Goal: Transaction & Acquisition: Purchase product/service

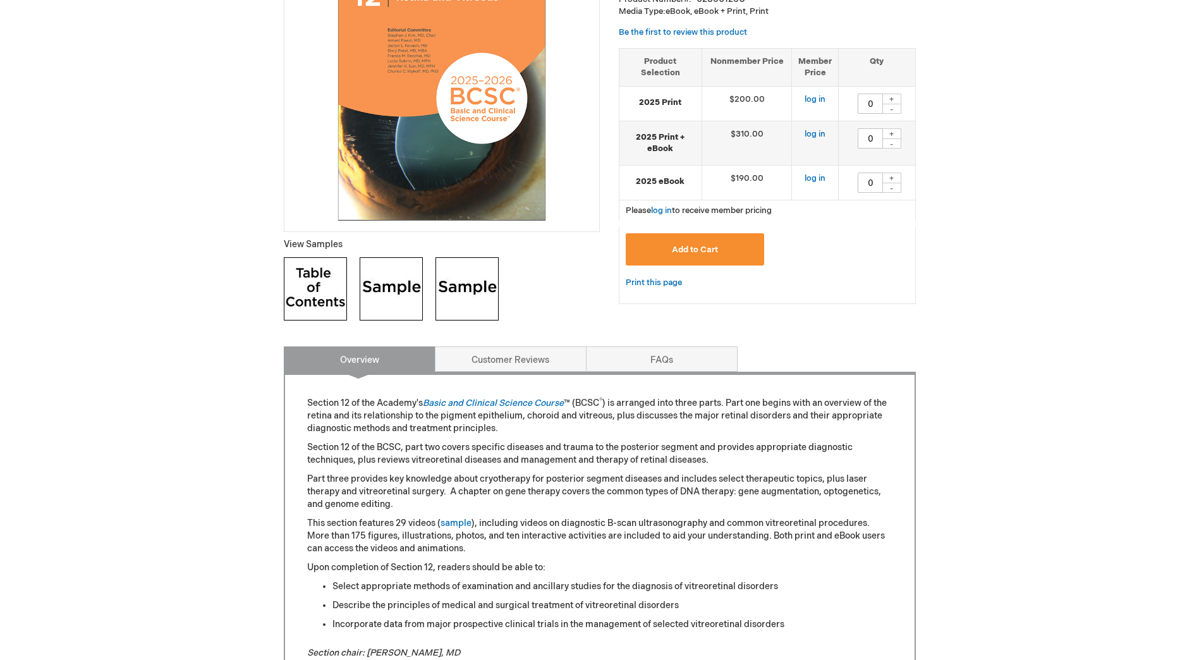
scroll to position [274, 0]
click at [296, 277] on img at bounding box center [315, 289] width 63 height 63
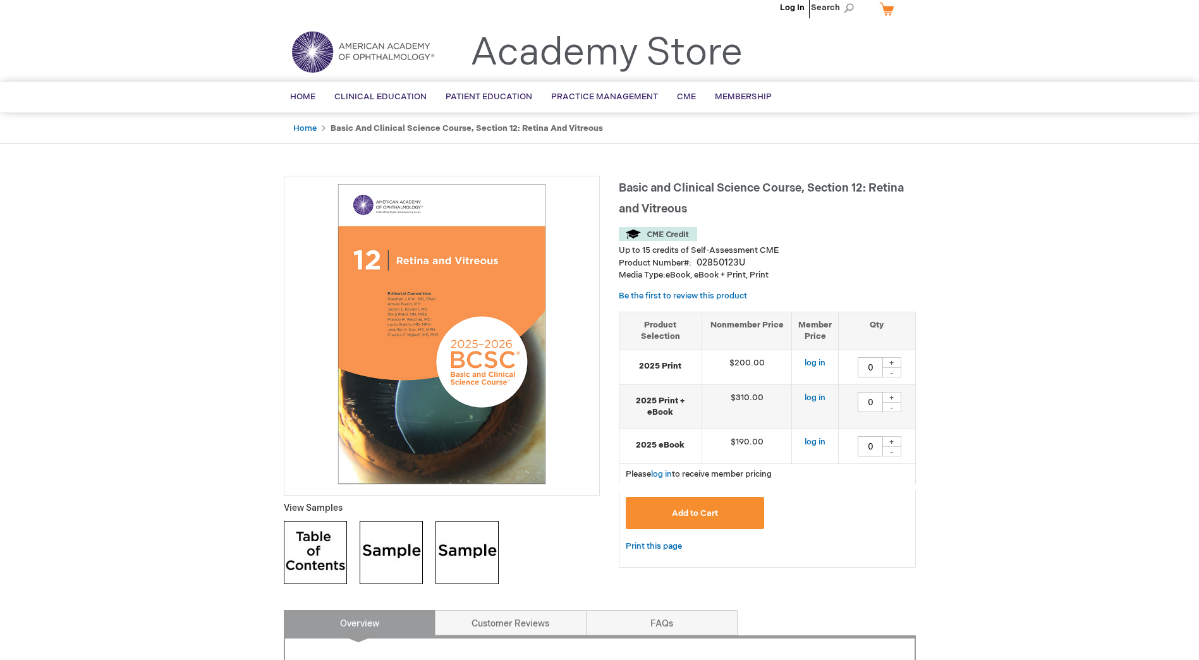
scroll to position [0, 0]
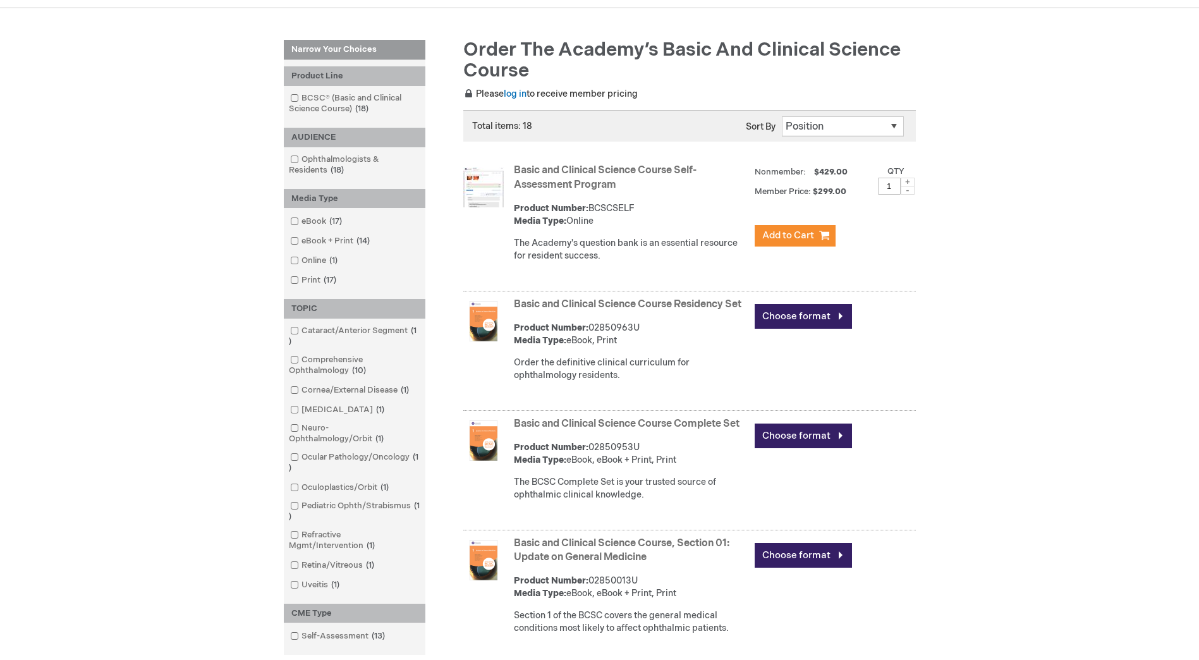
scroll to position [190, 0]
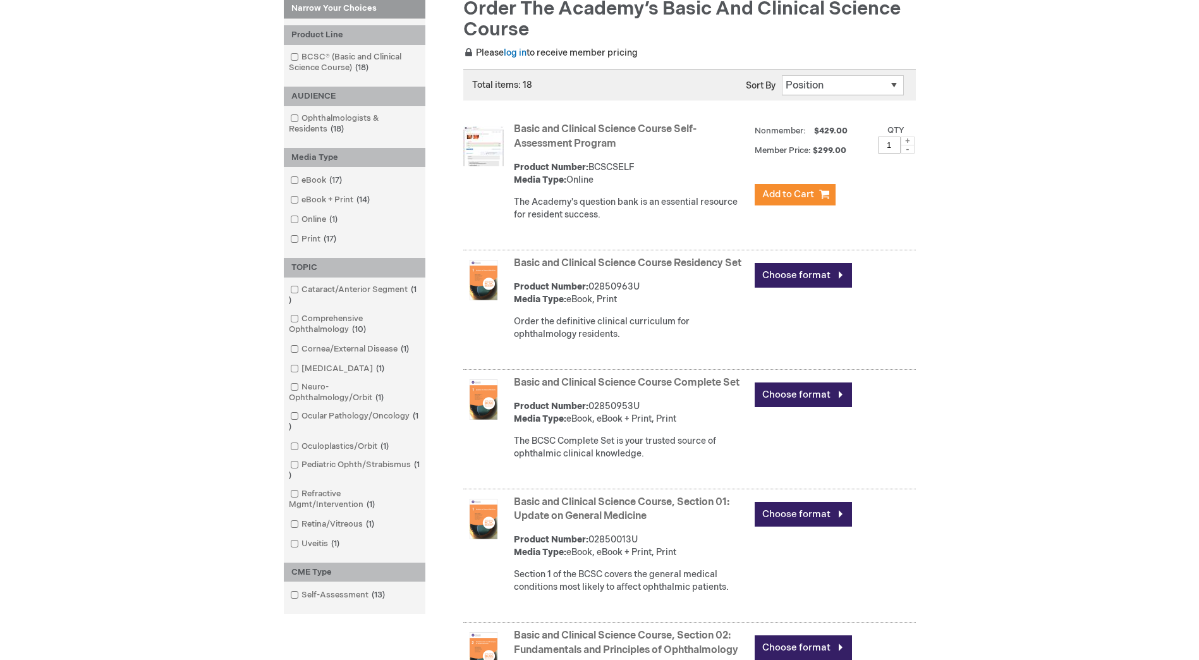
click at [575, 264] on link "Basic and Clinical Science Course Residency Set" at bounding box center [628, 263] width 228 height 12
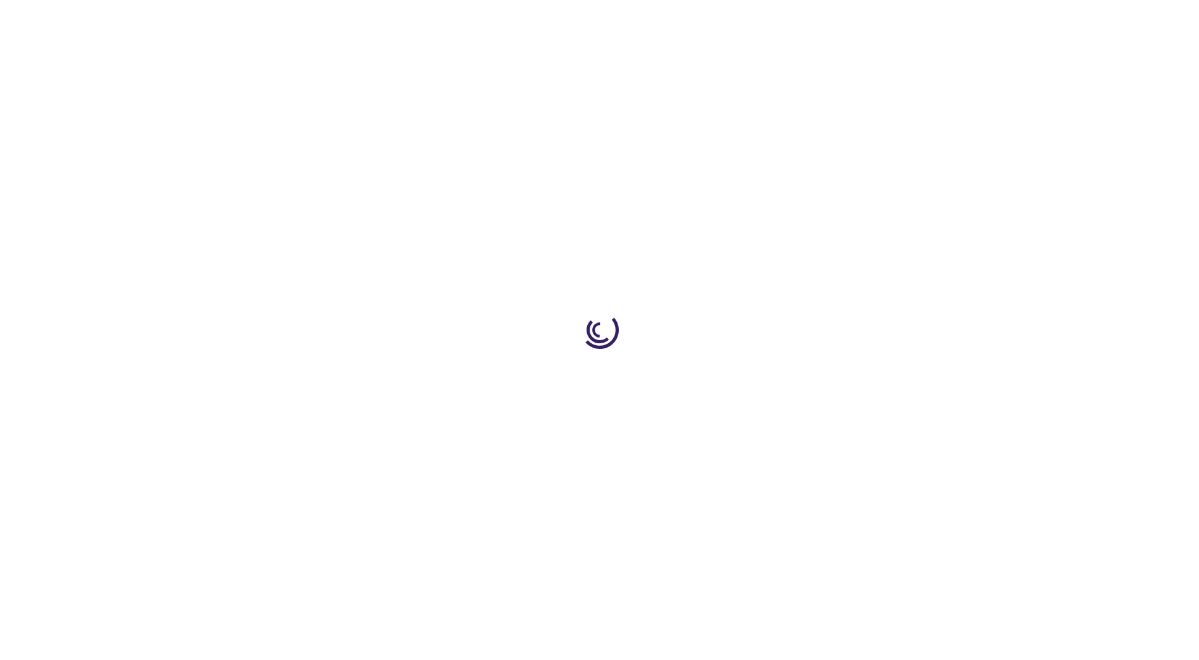
type input "0"
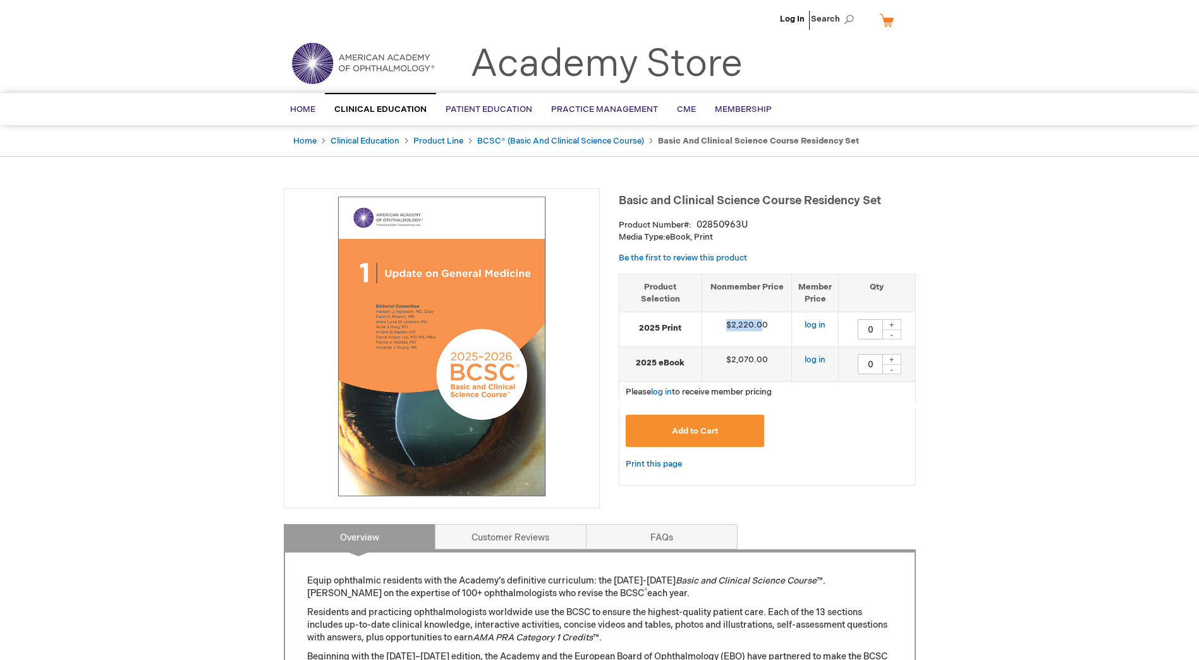
drag, startPoint x: 763, startPoint y: 328, endPoint x: 713, endPoint y: 328, distance: 49.9
click at [713, 328] on td "$2,220.00" at bounding box center [747, 329] width 90 height 35
click at [715, 329] on td "$2,220.00" at bounding box center [747, 329] width 90 height 35
drag, startPoint x: 774, startPoint y: 358, endPoint x: 725, endPoint y: 359, distance: 48.7
click at [725, 359] on td "$2,070.00" at bounding box center [747, 364] width 90 height 35
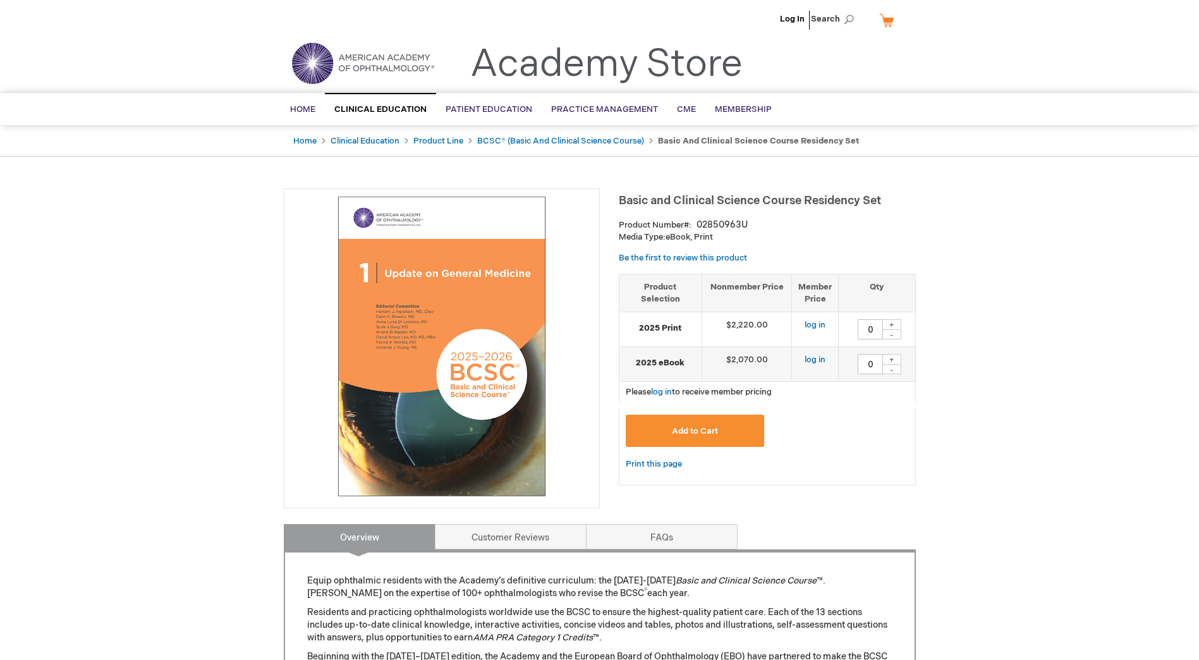
drag, startPoint x: 725, startPoint y: 359, endPoint x: 672, endPoint y: 365, distance: 53.4
click at [672, 365] on strong "2025 eBook" at bounding box center [661, 363] width 70 height 12
drag, startPoint x: 125, startPoint y: 319, endPoint x: 106, endPoint y: 271, distance: 51.6
